Goal: Task Accomplishment & Management: Manage account settings

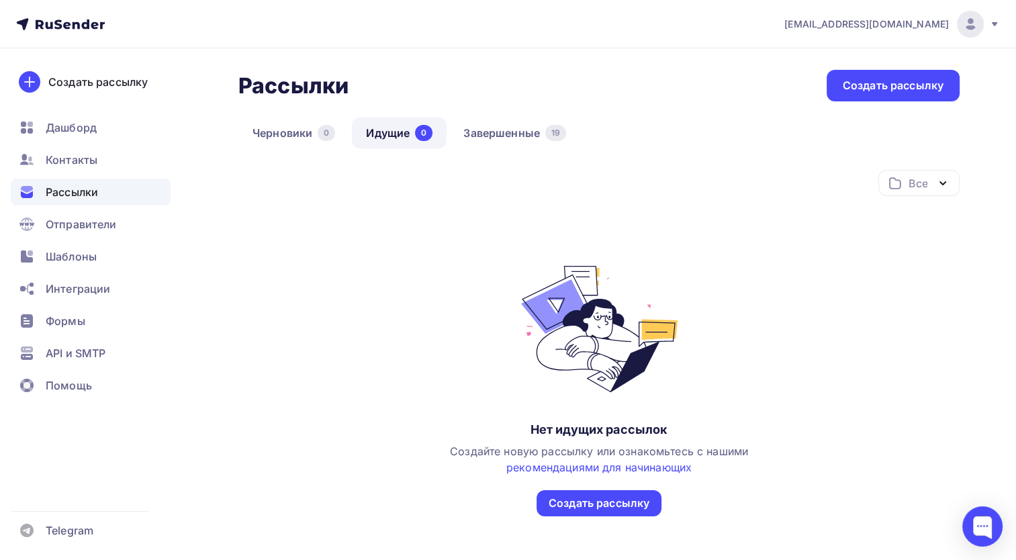
click at [320, 115] on div "Рассылки Рассылки Создать рассылку [GEOGRAPHIC_DATA] 0 Идущие 0 Завершенные 19 …" at bounding box center [598, 326] width 721 height 512
click at [369, 156] on div "Черновики 0 Идущие 0 Завершенные 19" at bounding box center [598, 143] width 721 height 52
click at [371, 132] on link "Идущие 0" at bounding box center [399, 132] width 95 height 31
click at [242, 126] on link "Черновики 0" at bounding box center [293, 132] width 111 height 31
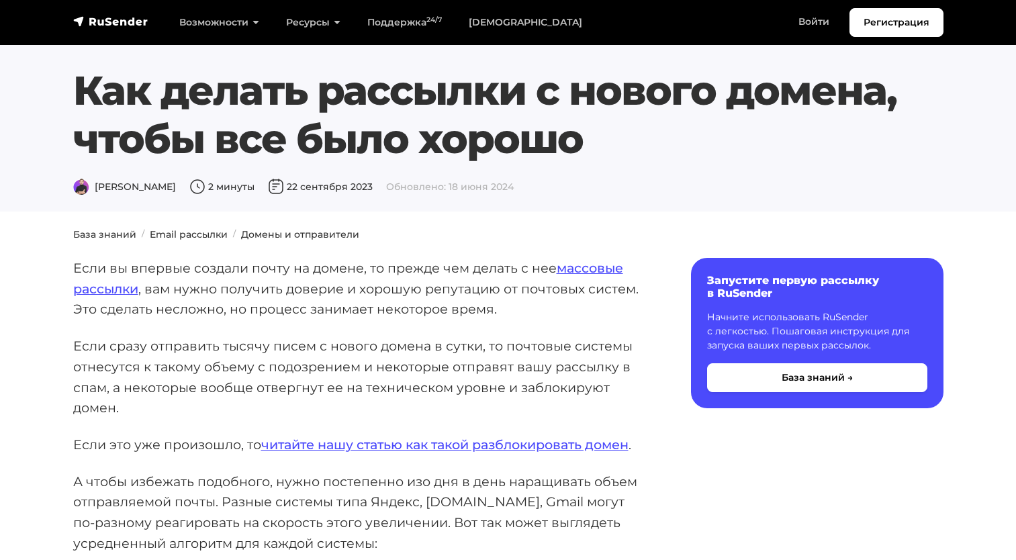
scroll to position [1455, 0]
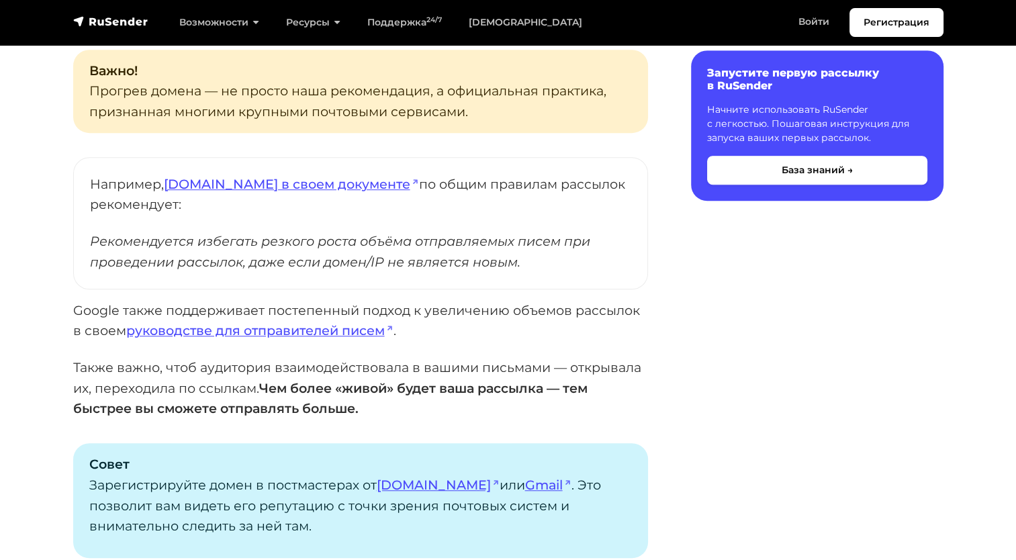
drag, startPoint x: 692, startPoint y: 400, endPoint x: 693, endPoint y: 407, distance: 6.7
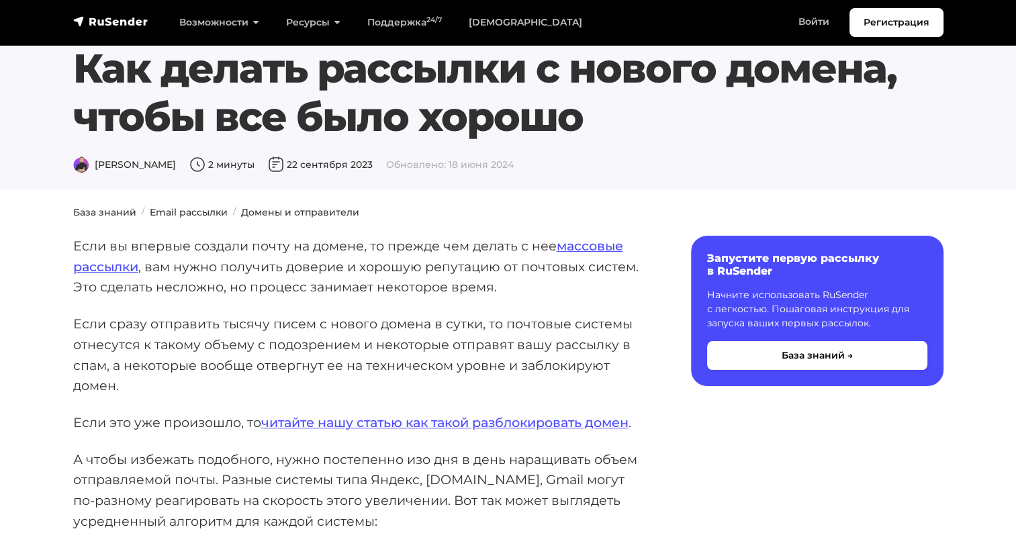
scroll to position [0, 0]
